Goal: Transaction & Acquisition: Subscribe to service/newsletter

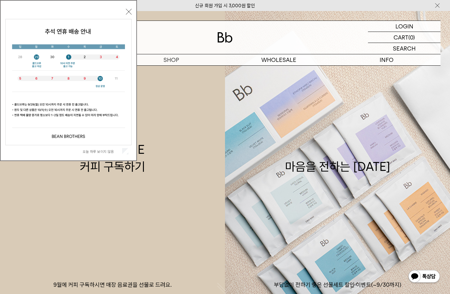
click at [127, 13] on button "닫기" at bounding box center [129, 12] width 6 height 6
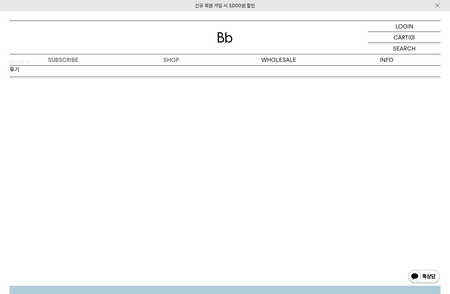
scroll to position [910, 0]
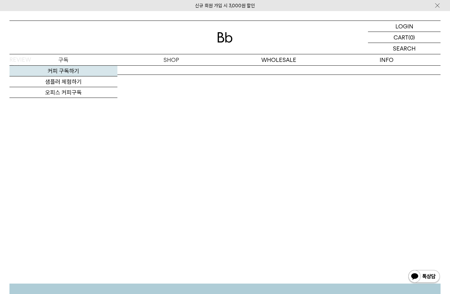
click at [64, 70] on link "커피 구독하기" at bounding box center [63, 71] width 108 height 11
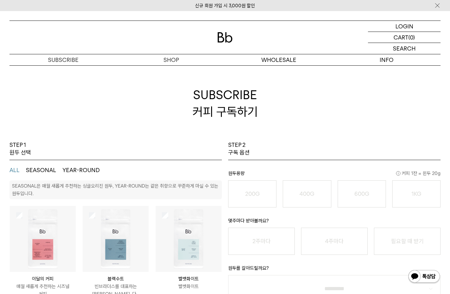
click at [49, 170] on button "SEASONAL" at bounding box center [41, 170] width 30 height 8
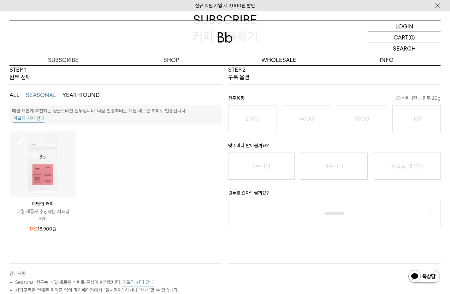
scroll to position [76, 0]
click at [47, 187] on img at bounding box center [43, 163] width 66 height 66
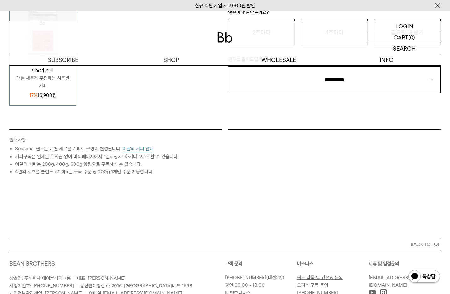
scroll to position [273, 0]
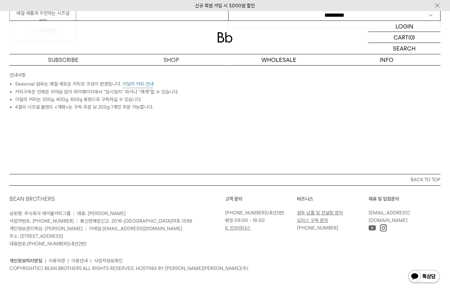
click at [138, 85] on button "이달의 커피 안내" at bounding box center [137, 84] width 31 height 8
